Goal: Information Seeking & Learning: Stay updated

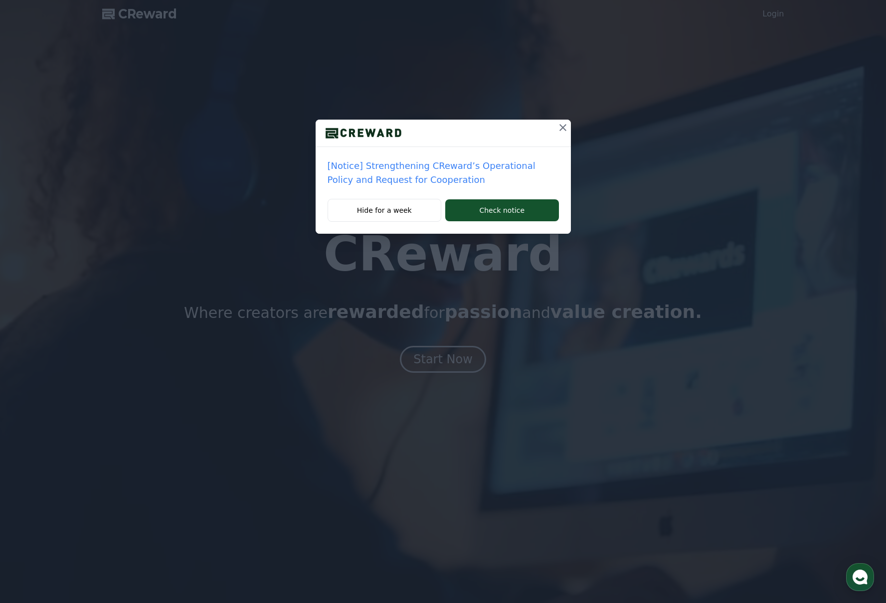
click at [563, 126] on icon at bounding box center [563, 128] width 12 height 12
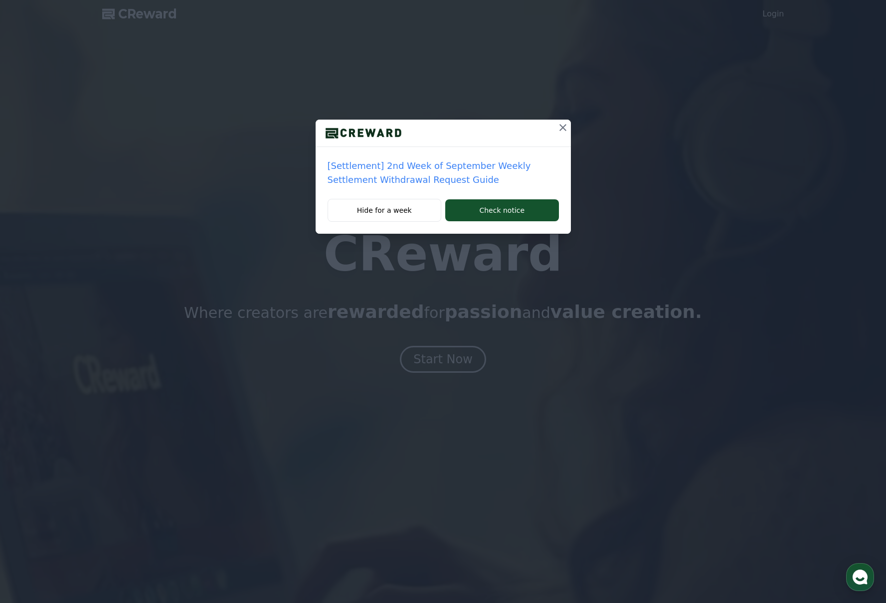
click at [563, 127] on icon at bounding box center [562, 127] width 7 height 7
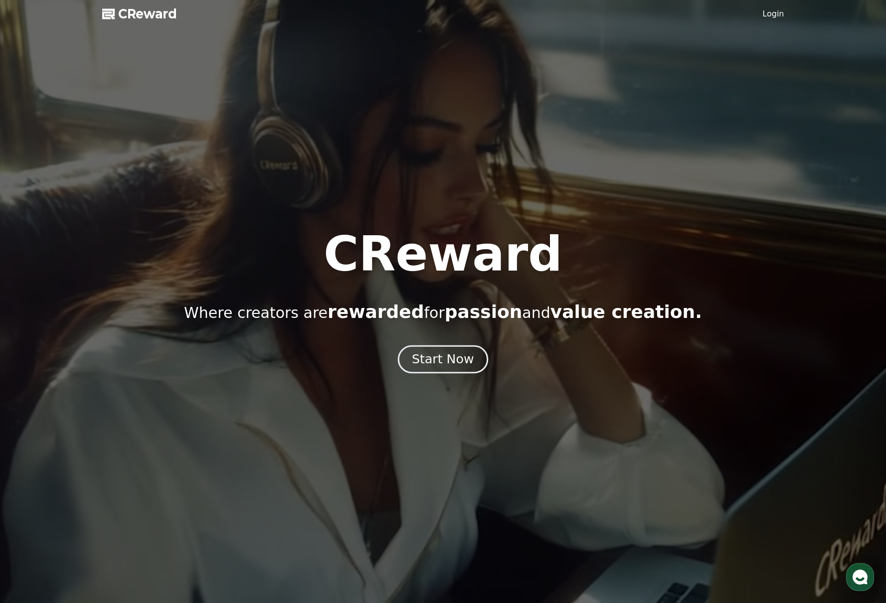
click at [430, 361] on div "Start Now" at bounding box center [443, 359] width 62 height 17
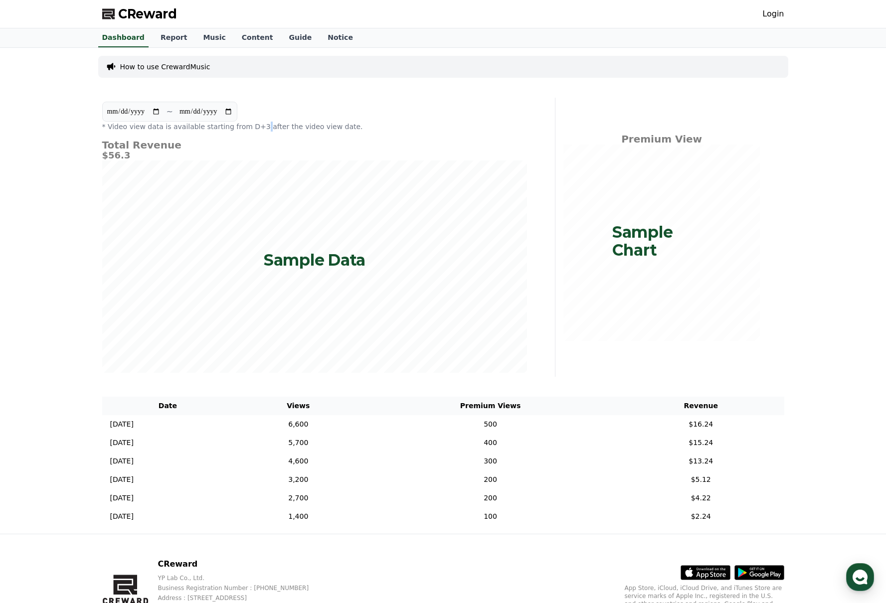
click at [255, 124] on p "* Video view data is available starting from D+3 after the video view date." at bounding box center [314, 127] width 425 height 10
click at [168, 32] on link "Report" at bounding box center [174, 37] width 43 height 19
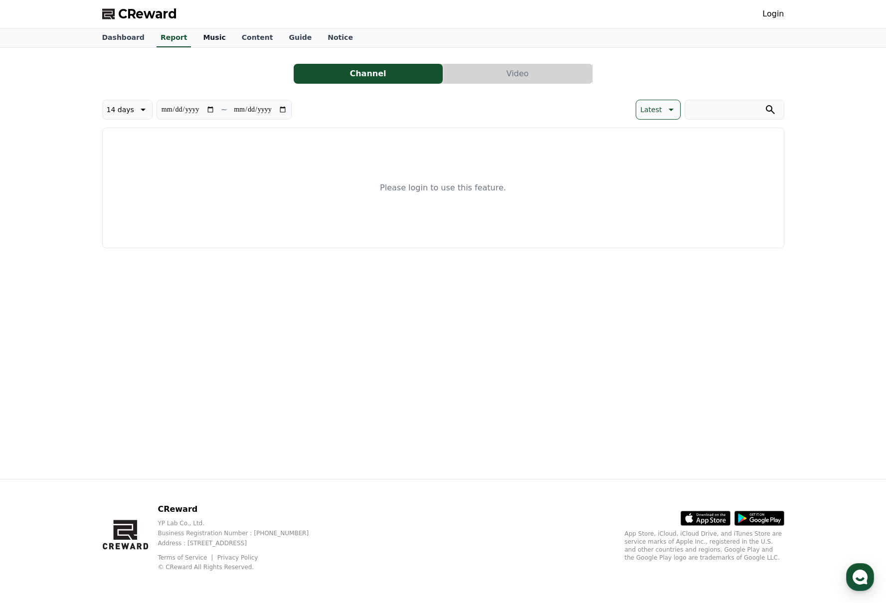
click at [207, 36] on link "Music" at bounding box center [214, 37] width 38 height 19
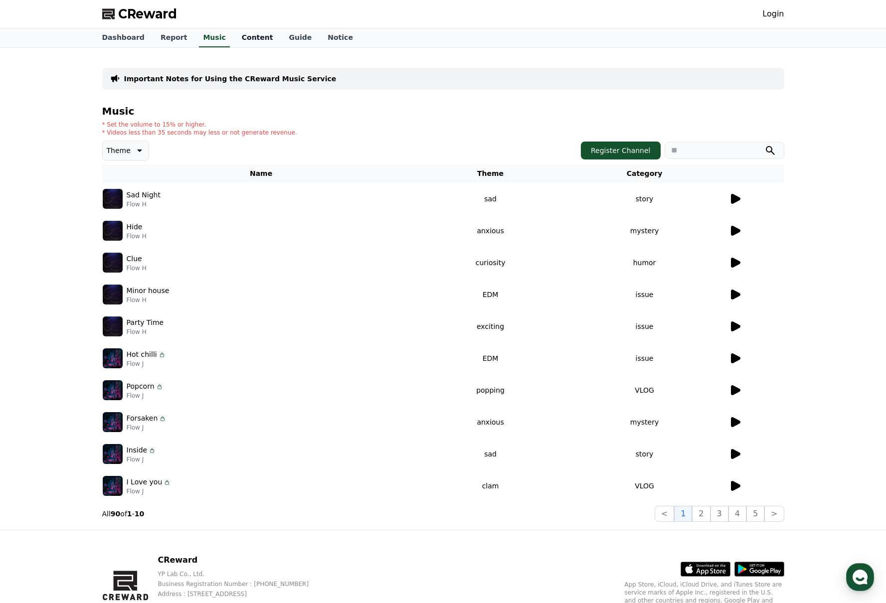
click at [252, 43] on link "Content" at bounding box center [257, 37] width 47 height 19
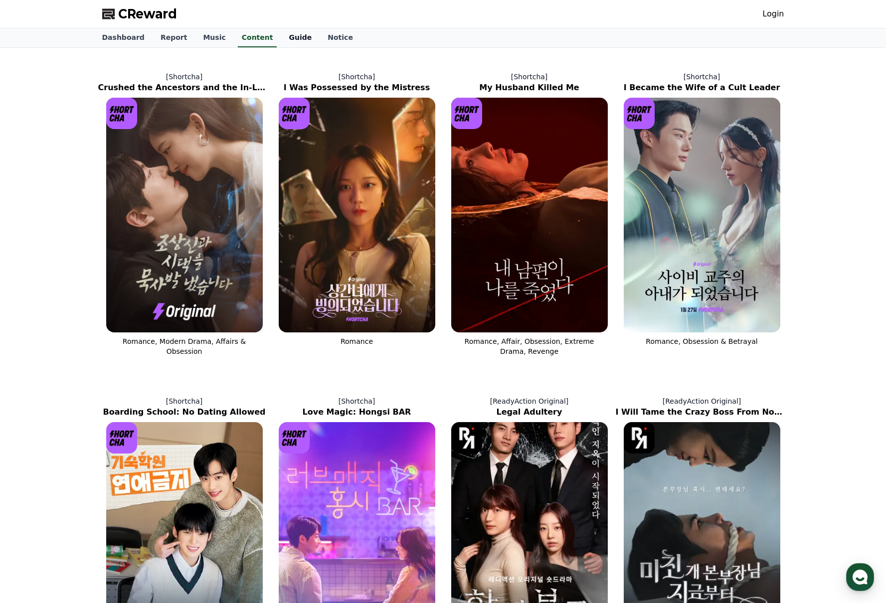
click at [281, 45] on link "Guide" at bounding box center [300, 37] width 39 height 19
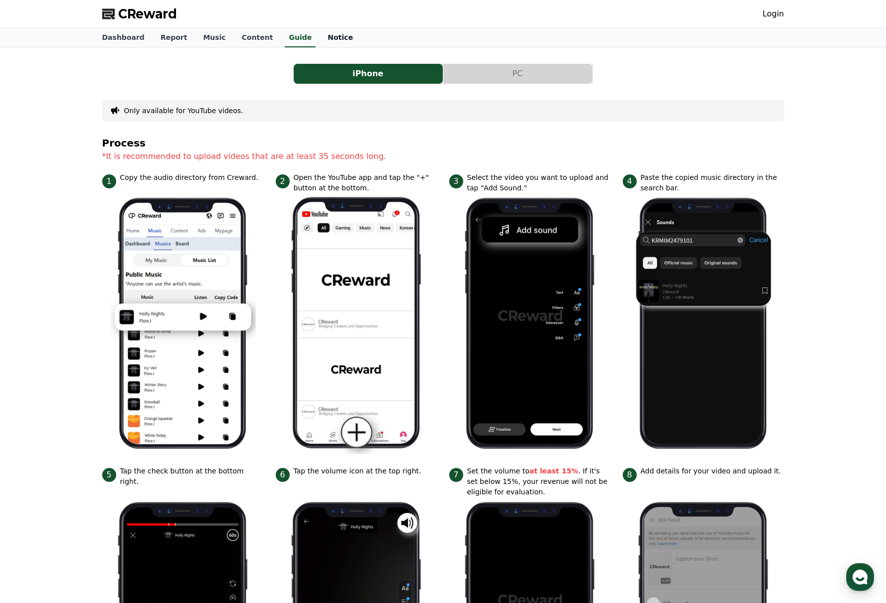
click at [326, 41] on link "Notice" at bounding box center [340, 37] width 41 height 19
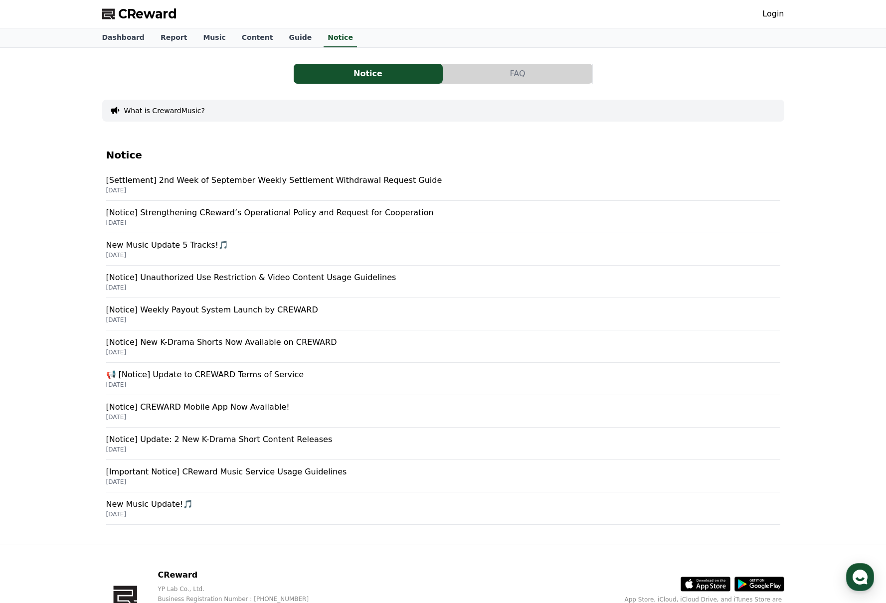
click at [192, 213] on p "[Notice] Strengthening CReward’s Operational Policy and Request for Cooperation" at bounding box center [443, 213] width 674 height 12
click at [191, 179] on p "[Settlement] 2nd Week of September Weekly Settlement Withdrawal Request Guide" at bounding box center [443, 181] width 674 height 12
click at [195, 316] on p "2025-05-27" at bounding box center [443, 320] width 674 height 8
